Goal: Use online tool/utility: Utilize a website feature to perform a specific function

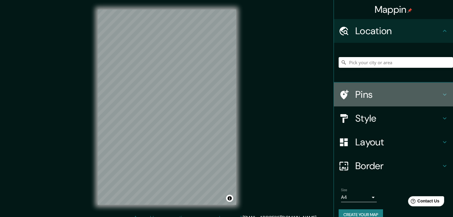
click at [370, 91] on h4 "Pins" at bounding box center [398, 95] width 86 height 12
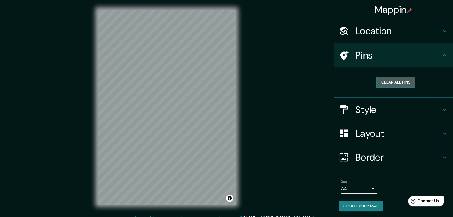
click at [384, 83] on button "Clear all pins" at bounding box center [396, 82] width 39 height 11
click at [370, 108] on h4 "Style" at bounding box center [398, 110] width 86 height 12
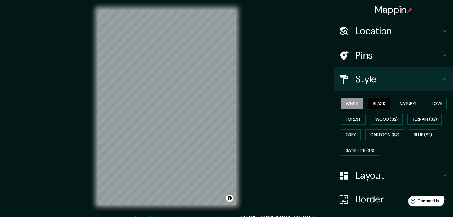
click at [380, 99] on button "Black" at bounding box center [379, 103] width 22 height 11
click at [403, 102] on button "Natural" at bounding box center [408, 103] width 27 height 11
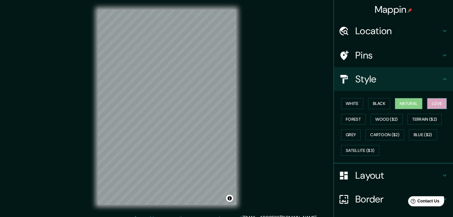
click at [431, 101] on button "Love" at bounding box center [437, 103] width 20 height 11
click at [339, 121] on div "White Black Natural Love Forest Wood ($2) Terrain ($2) Grey Cartoon ($2) Blue (…" at bounding box center [396, 127] width 114 height 63
click at [347, 118] on button "Forest" at bounding box center [353, 119] width 25 height 11
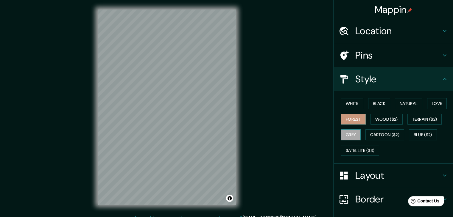
click at [344, 130] on button "Grey" at bounding box center [351, 135] width 20 height 11
click at [355, 103] on button "White" at bounding box center [352, 103] width 22 height 11
click at [365, 172] on h4 "Layout" at bounding box center [398, 176] width 86 height 12
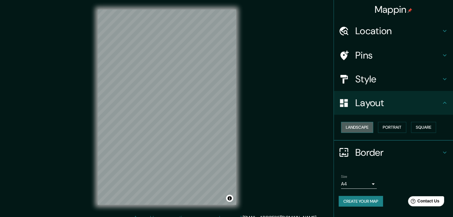
click at [360, 131] on button "Landscape" at bounding box center [357, 127] width 32 height 11
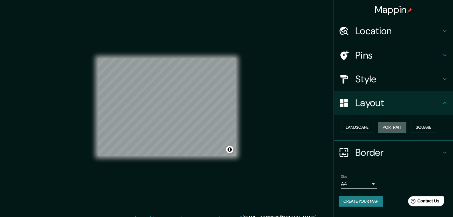
click at [402, 127] on button "Portrait" at bounding box center [392, 127] width 28 height 11
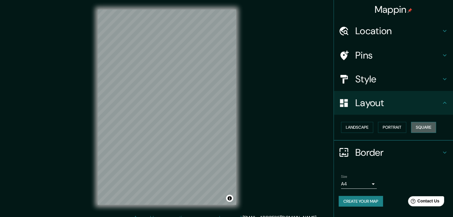
click at [424, 128] on button "Square" at bounding box center [423, 127] width 25 height 11
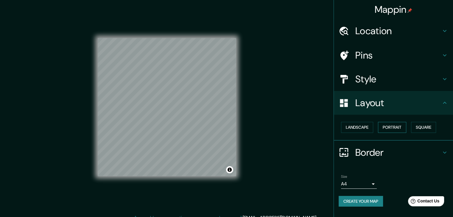
click at [391, 128] on button "Portrait" at bounding box center [392, 127] width 28 height 11
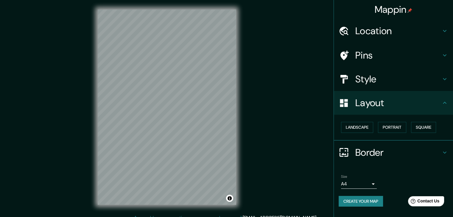
click at [381, 155] on h4 "Border" at bounding box center [398, 153] width 86 height 12
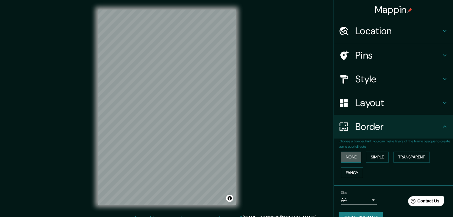
click at [352, 155] on button "None" at bounding box center [351, 157] width 20 height 11
click at [375, 159] on button "Simple" at bounding box center [377, 157] width 23 height 11
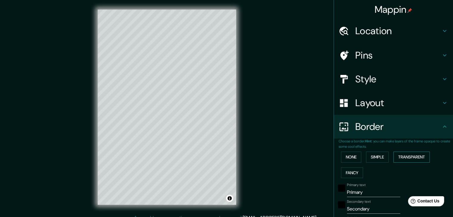
click at [404, 159] on button "Transparent" at bounding box center [412, 157] width 36 height 11
click at [346, 175] on button "Fancy" at bounding box center [352, 173] width 22 height 11
click at [347, 158] on button "None" at bounding box center [351, 157] width 20 height 11
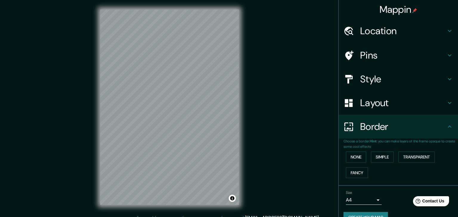
click at [358, 198] on body "Mappin Location Pins Style Layout Border Choose a border. Hint : you can make l…" at bounding box center [229, 108] width 458 height 217
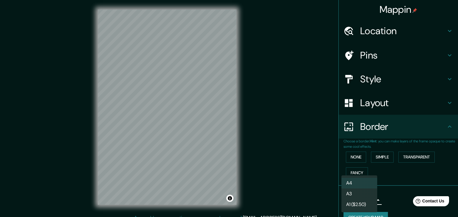
click at [404, 184] on div at bounding box center [229, 108] width 458 height 217
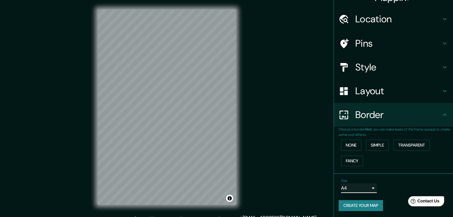
scroll to position [13, 0]
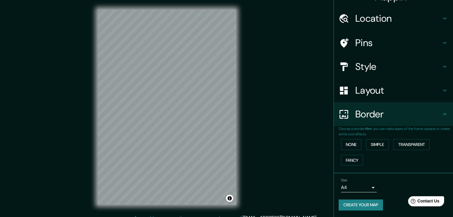
click at [380, 21] on h4 "Location" at bounding box center [398, 19] width 86 height 12
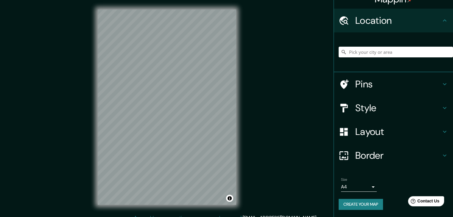
scroll to position [10, 0]
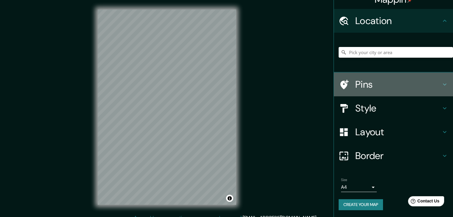
click at [377, 91] on div "Pins" at bounding box center [393, 85] width 119 height 24
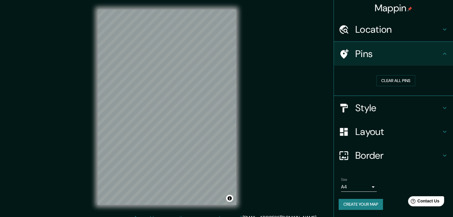
scroll to position [1, 0]
click at [389, 78] on button "Clear all pins" at bounding box center [396, 81] width 39 height 11
click at [388, 84] on button "Clear all pins" at bounding box center [396, 81] width 39 height 11
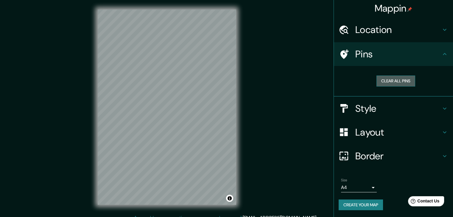
click at [388, 84] on button "Clear all pins" at bounding box center [396, 81] width 39 height 11
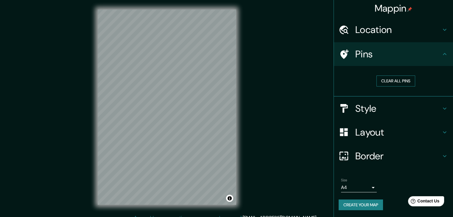
click at [388, 84] on button "Clear all pins" at bounding box center [396, 81] width 39 height 11
